Goal: Information Seeking & Learning: Compare options

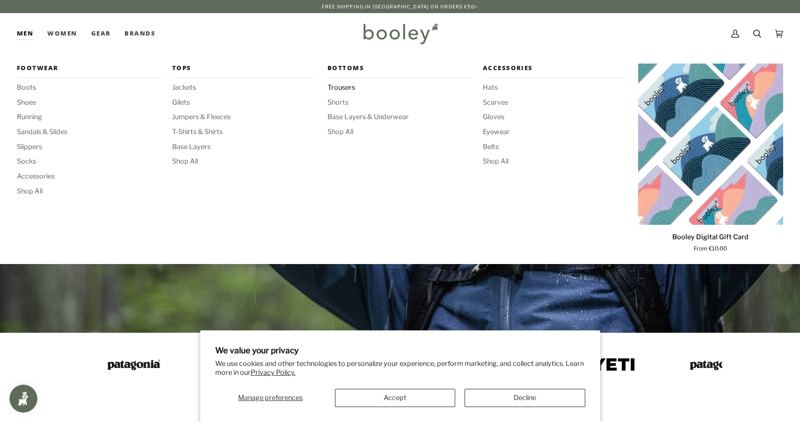
click at [344, 88] on span "Trousers" at bounding box center [399, 88] width 145 height 10
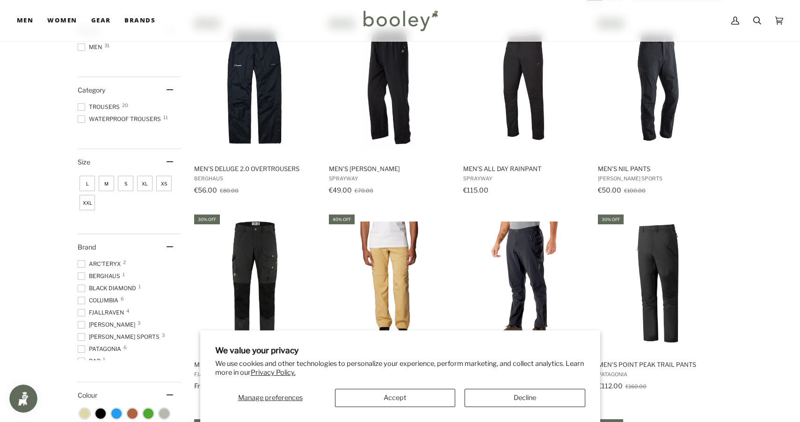
scroll to position [184, 0]
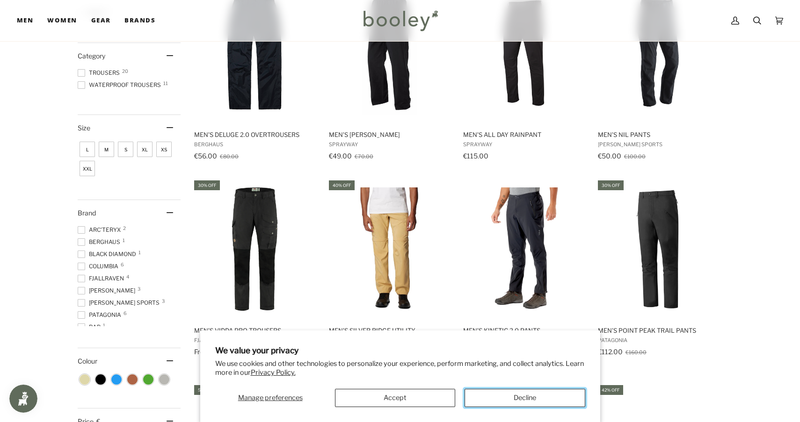
click at [505, 400] on button "Decline" at bounding box center [525, 398] width 120 height 18
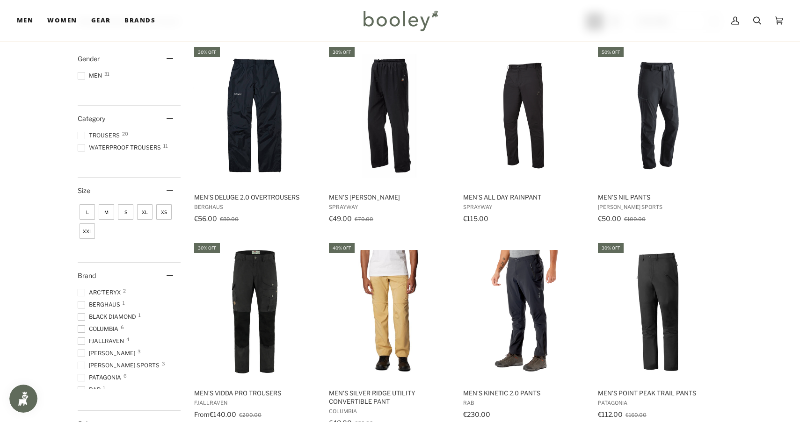
scroll to position [104, 0]
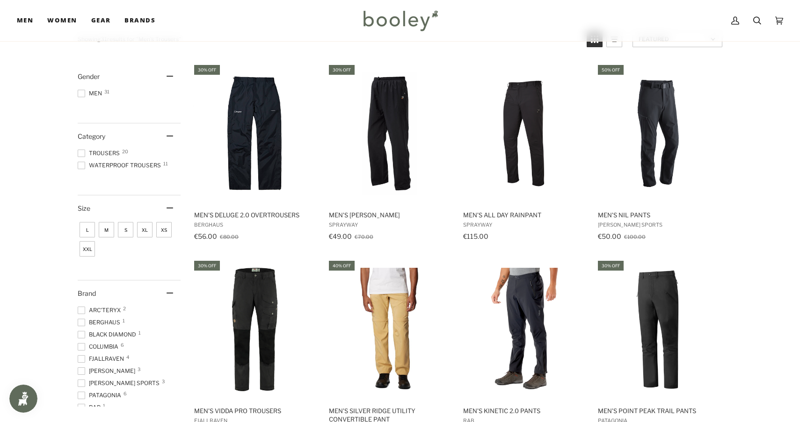
click at [101, 151] on span "Trousers 20" at bounding box center [100, 153] width 45 height 8
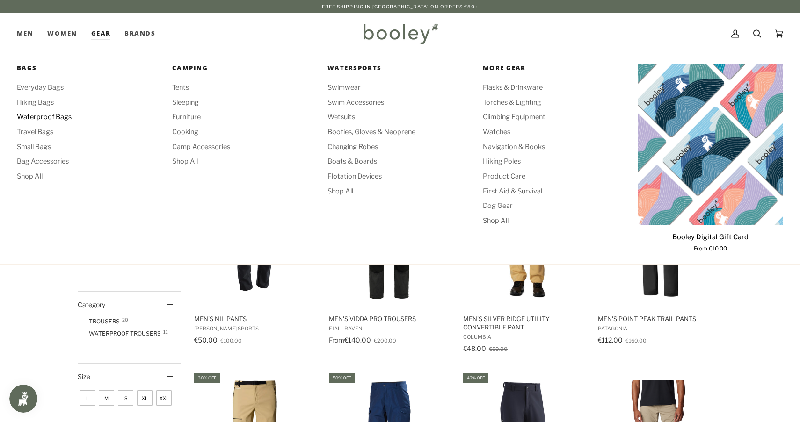
click at [30, 120] on span "Waterproof Bags" at bounding box center [89, 117] width 145 height 10
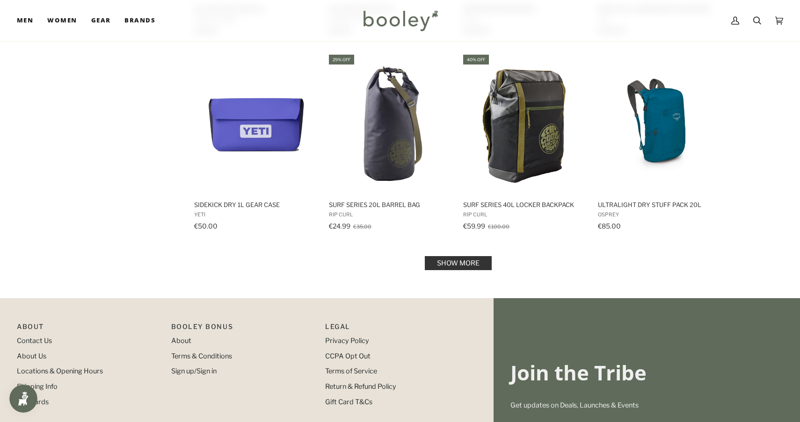
scroll to position [926, 0]
click at [466, 257] on link "Show more" at bounding box center [458, 264] width 67 height 14
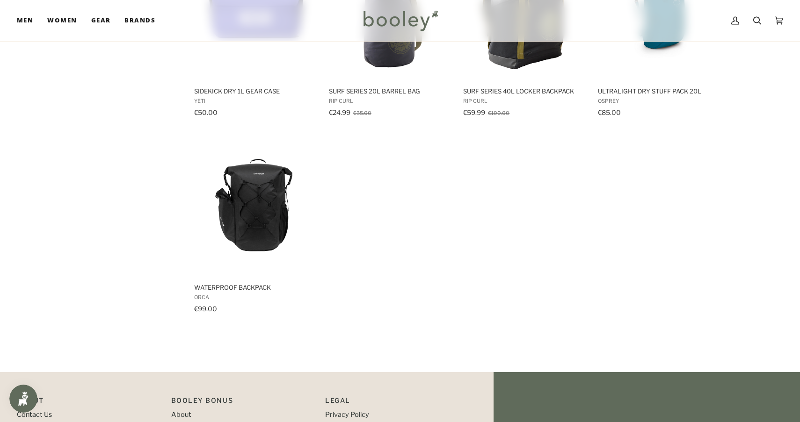
scroll to position [1074, 0]
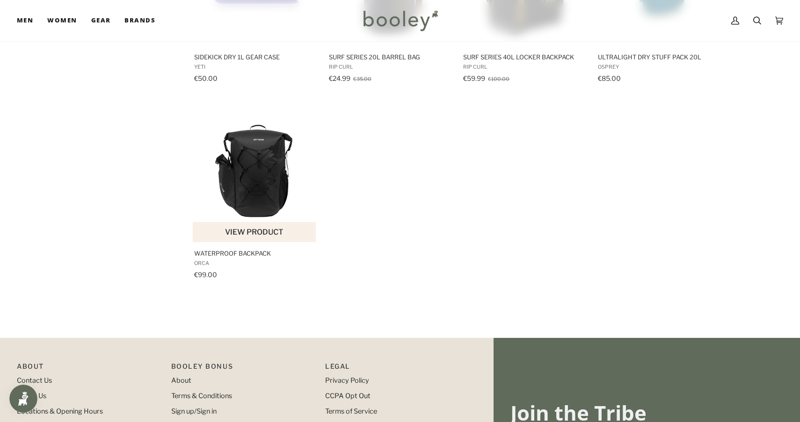
click at [262, 172] on img "Waterproof Backpack" at bounding box center [255, 172] width 124 height 124
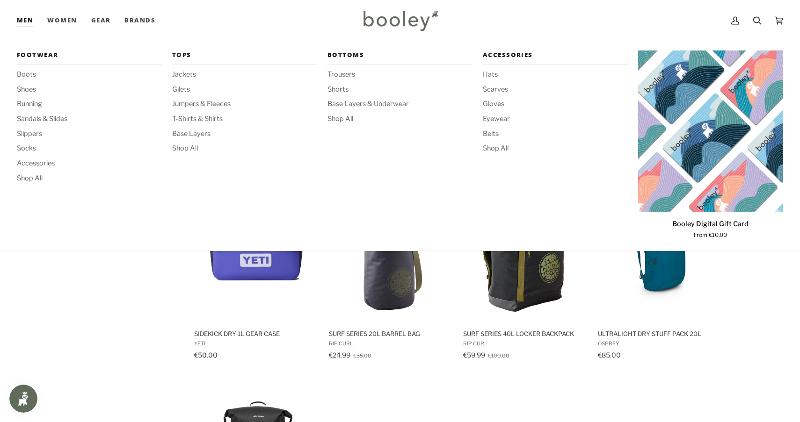
scroll to position [741, 0]
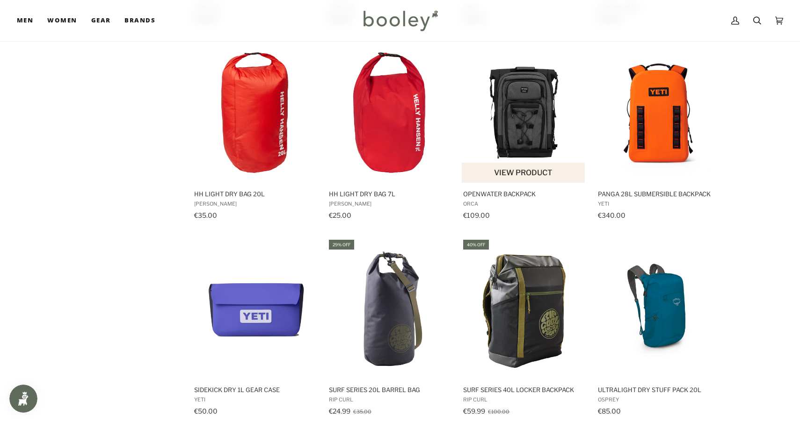
click at [519, 137] on img "Openwater Backpack" at bounding box center [524, 113] width 124 height 124
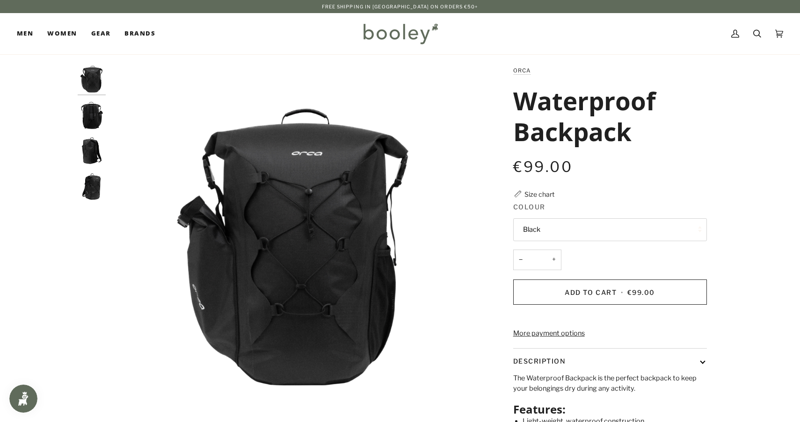
click at [98, 115] on img "Orca Waterproof Backpack Black - Booley Galway" at bounding box center [92, 116] width 28 height 28
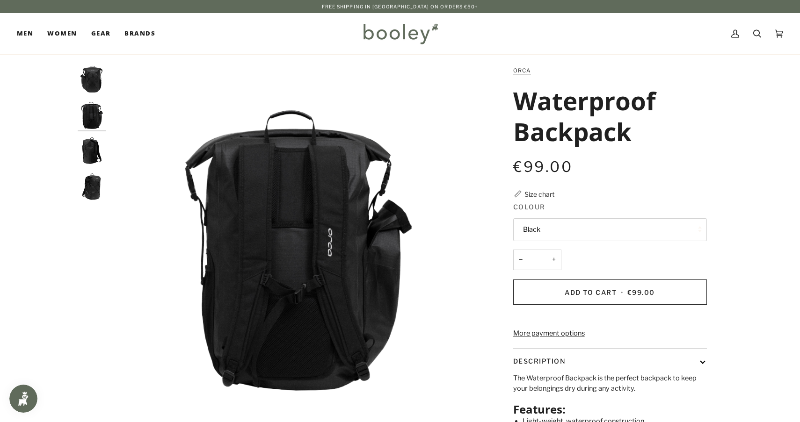
click at [98, 138] on img "Orca Waterproof Backpack Black - Booley Galway" at bounding box center [92, 151] width 28 height 28
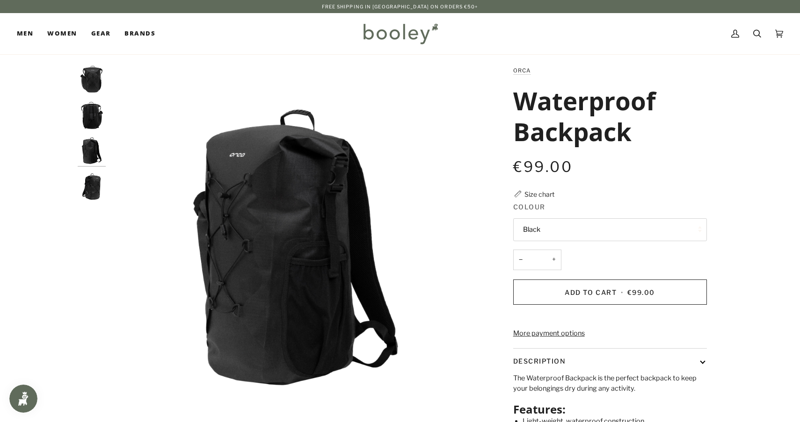
click at [97, 186] on img "Orca Waterproof Backpack Black - Booley Galway" at bounding box center [92, 187] width 28 height 28
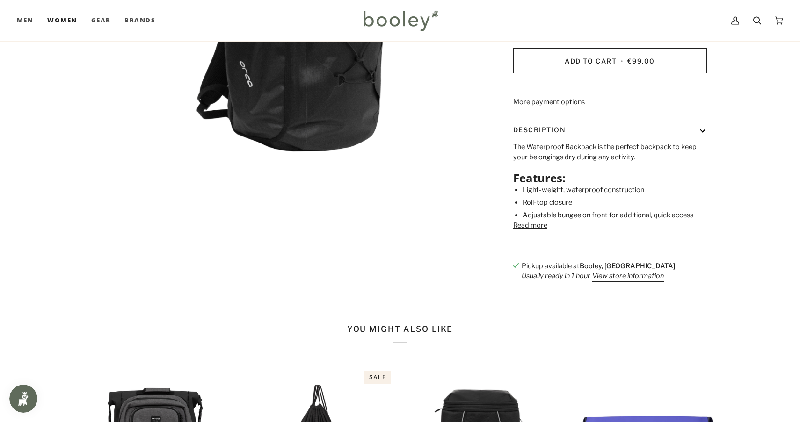
scroll to position [134, 0]
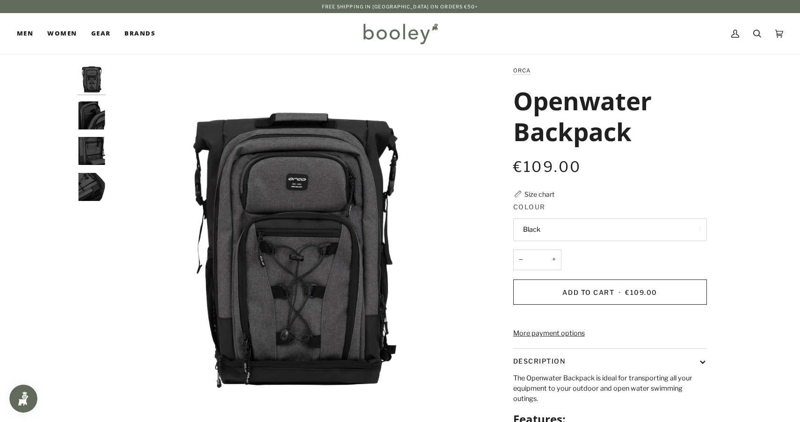
click at [98, 124] on img "Orca Openwater Backpack Black - Booley Galway" at bounding box center [92, 116] width 28 height 28
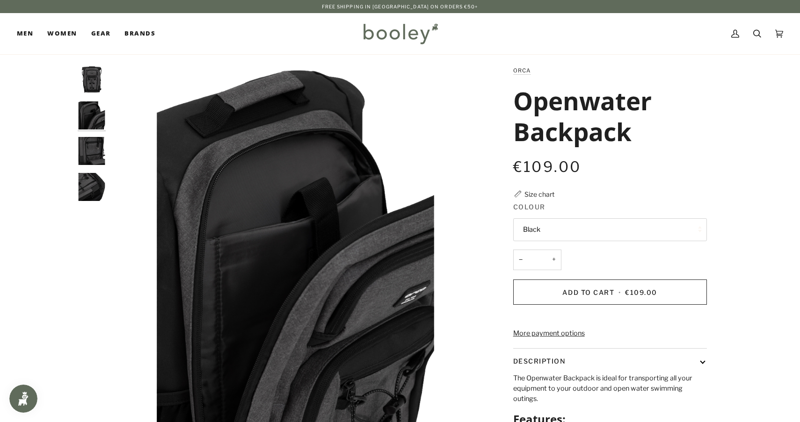
click at [93, 143] on img "Orca Openwater Backpack Black - Booley Galway" at bounding box center [92, 151] width 28 height 28
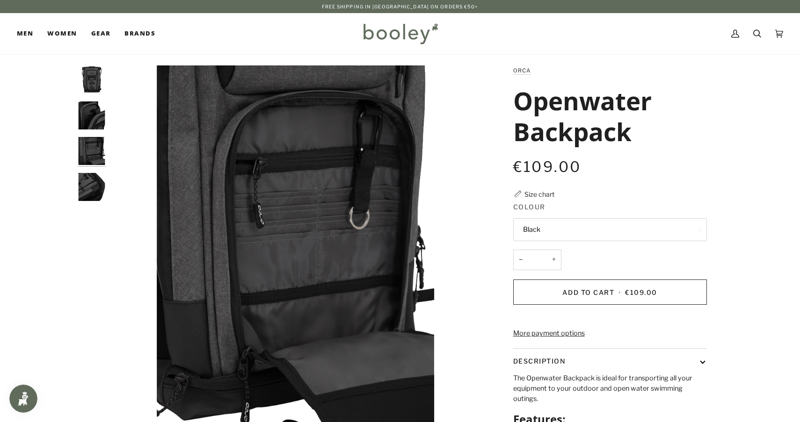
click at [86, 175] on img "Orca Openwater Backpack Black - Booley Galway" at bounding box center [92, 187] width 28 height 28
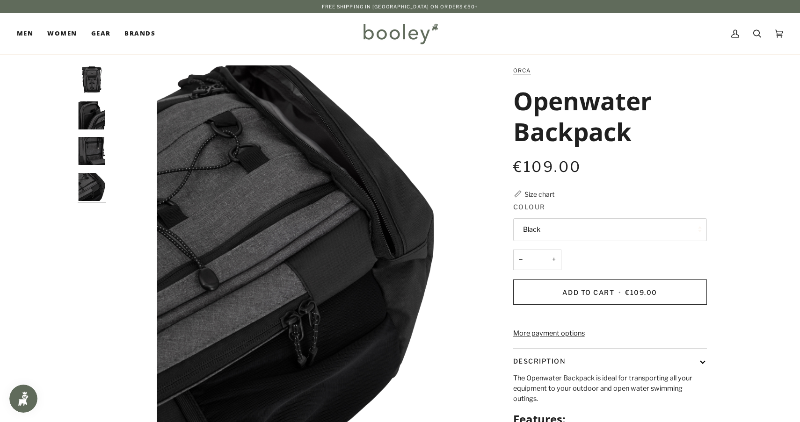
click at [98, 91] on img "Orca Openwater Backpack Black - Booley Galway" at bounding box center [92, 79] width 28 height 28
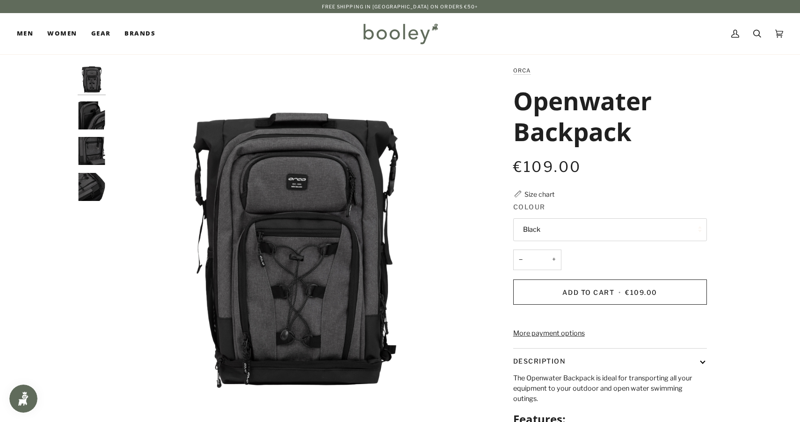
click at [93, 114] on img "Orca Openwater Backpack Black - Booley Galway" at bounding box center [92, 116] width 28 height 28
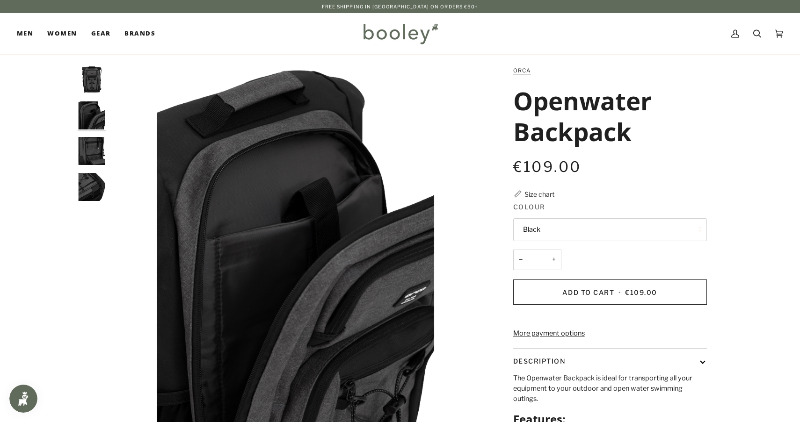
click at [94, 155] on img "Orca Openwater Backpack Black - Booley Galway" at bounding box center [92, 151] width 28 height 28
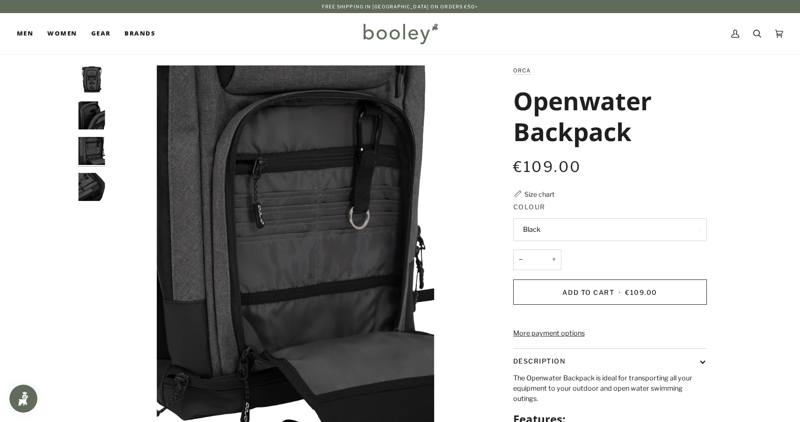
click at [86, 193] on img "Orca Openwater Backpack Black - Booley Galway" at bounding box center [92, 187] width 28 height 28
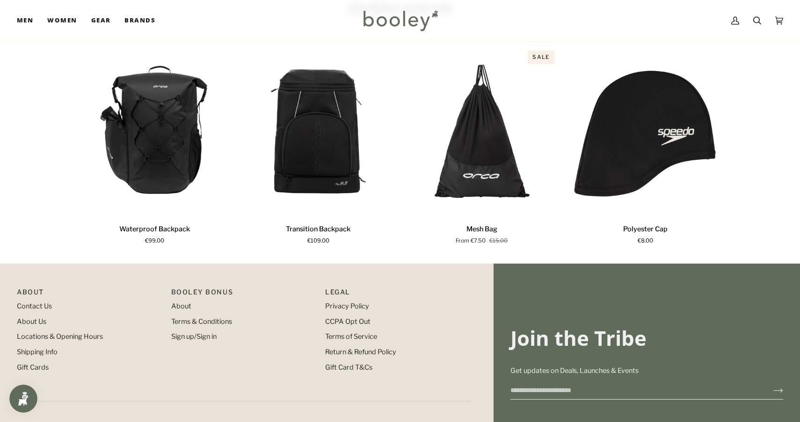
scroll to position [559, 0]
